Goal: Task Accomplishment & Management: Complete application form

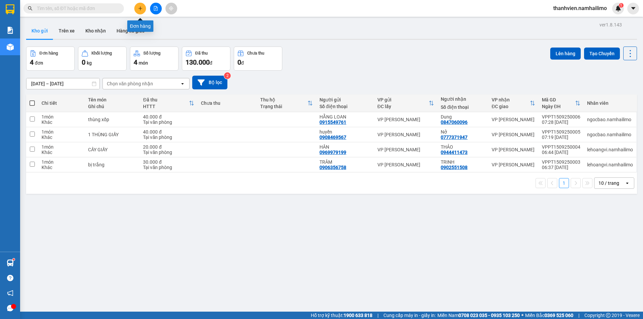
click at [136, 8] on button at bounding box center [140, 9] width 12 height 12
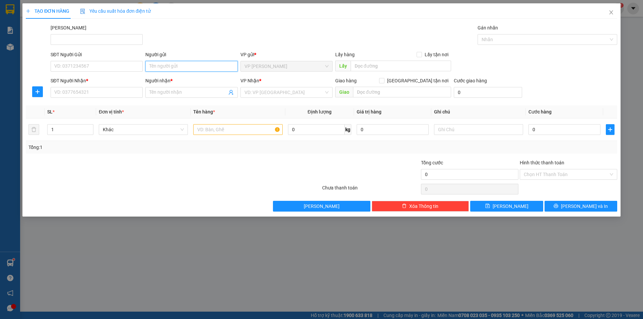
click at [162, 65] on input "Người gửi" at bounding box center [191, 66] width 92 height 11
type input "[PERSON_NAME]"
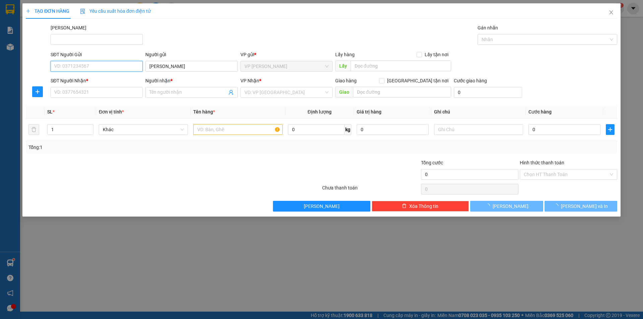
click at [115, 65] on input "SĐT Người Gửi" at bounding box center [97, 66] width 92 height 11
type input "0916422088"
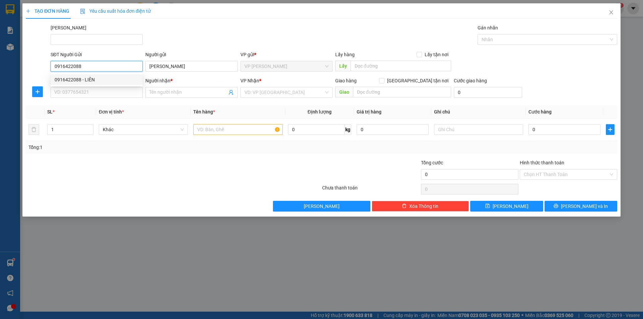
click at [106, 79] on div "0916422088 - LIÊN" at bounding box center [97, 79] width 84 height 7
type input "LIÊN"
type input "0344718945"
type input "QUYẾT"
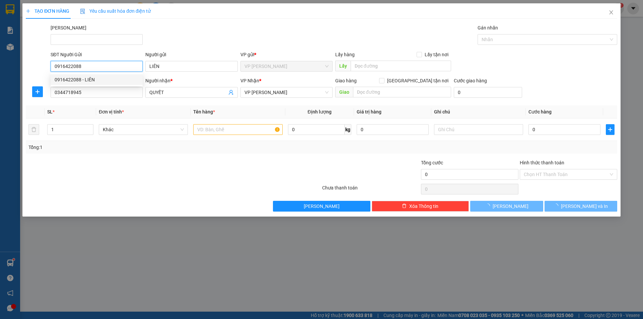
type input "30.000"
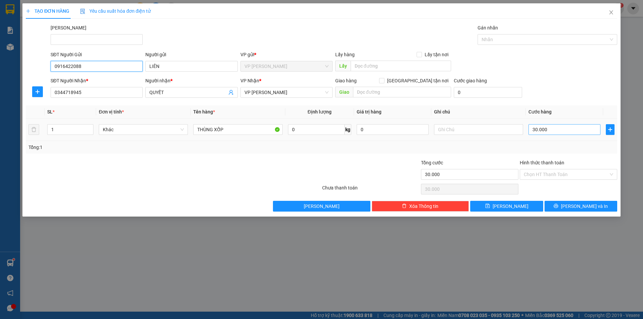
type input "0916422088"
click at [548, 128] on input "30.000" at bounding box center [564, 129] width 72 height 11
type input "4"
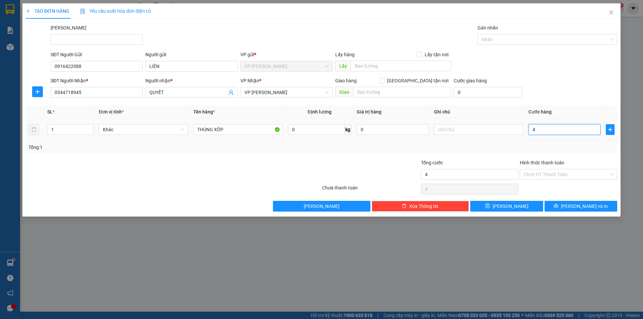
type input "40"
type input "40.000"
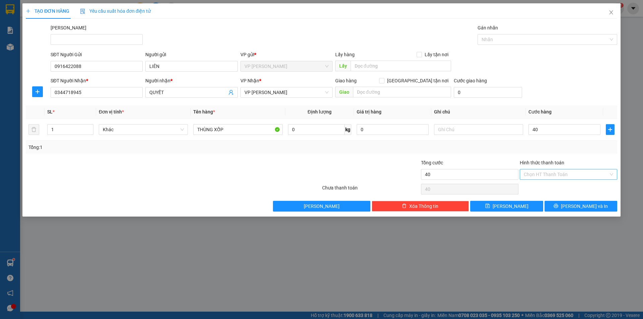
type input "40.000"
click at [570, 173] on input "Hình thức thanh toán" at bounding box center [566, 174] width 85 height 10
click at [567, 191] on div "Tại văn phòng" at bounding box center [568, 187] width 97 height 11
type input "0"
click at [563, 207] on button "[PERSON_NAME] và In" at bounding box center [580, 206] width 73 height 11
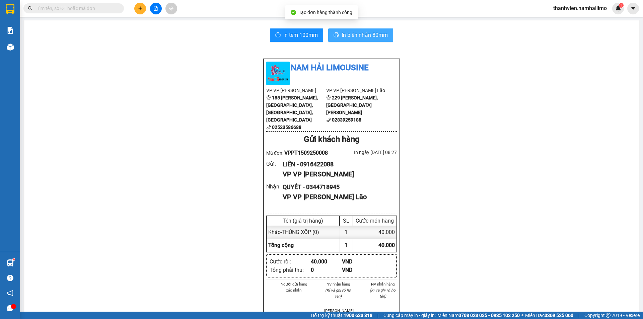
click at [378, 32] on span "In biên nhận 80mm" at bounding box center [364, 35] width 46 height 8
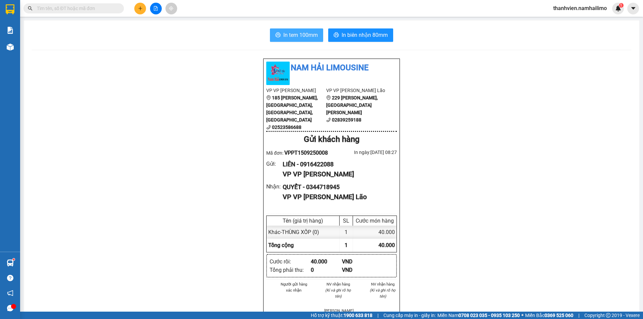
click at [304, 34] on span "In tem 100mm" at bounding box center [300, 35] width 34 height 8
